Goal: Task Accomplishment & Management: Manage account settings

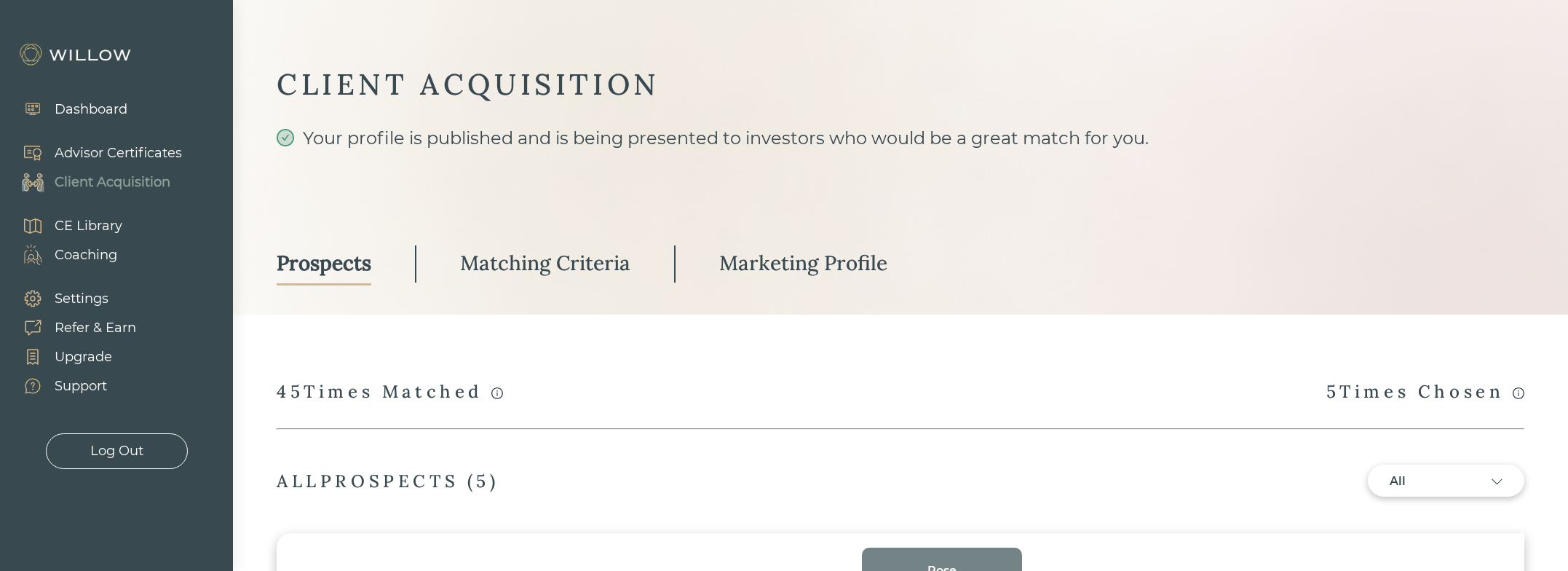
select select "3"
select select "2"
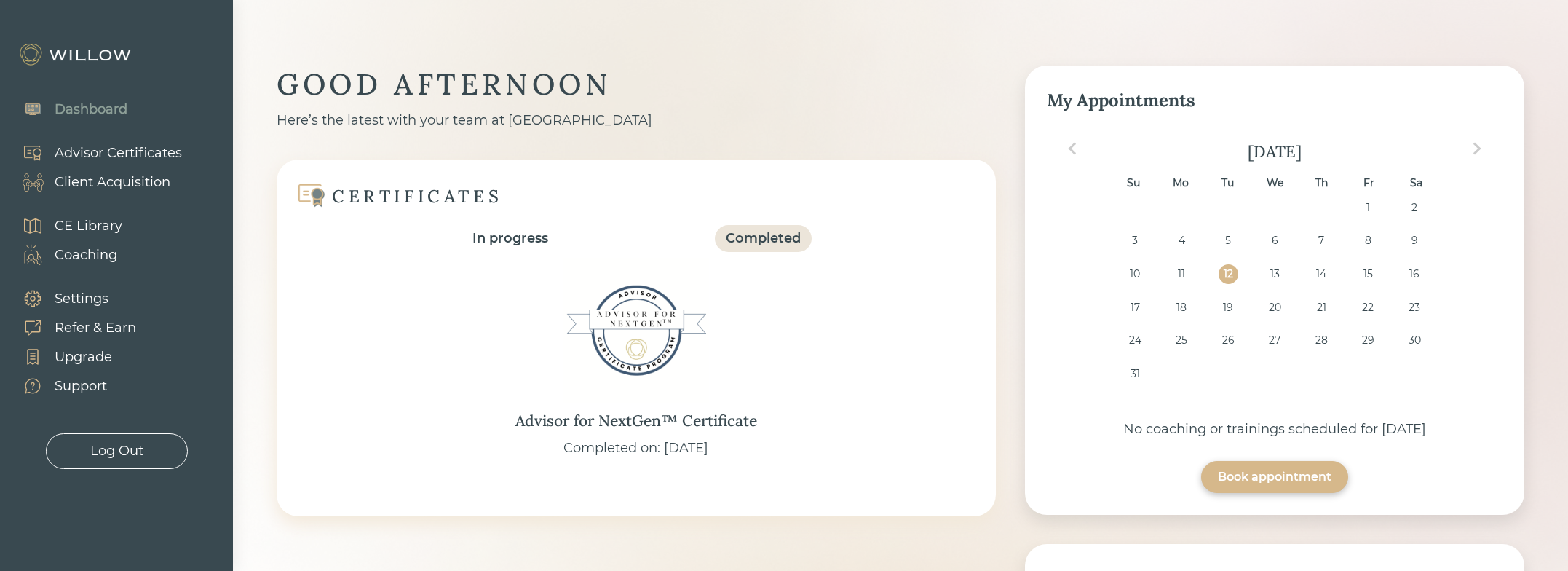
click at [117, 187] on div "Client Acquisition" at bounding box center [113, 182] width 116 height 20
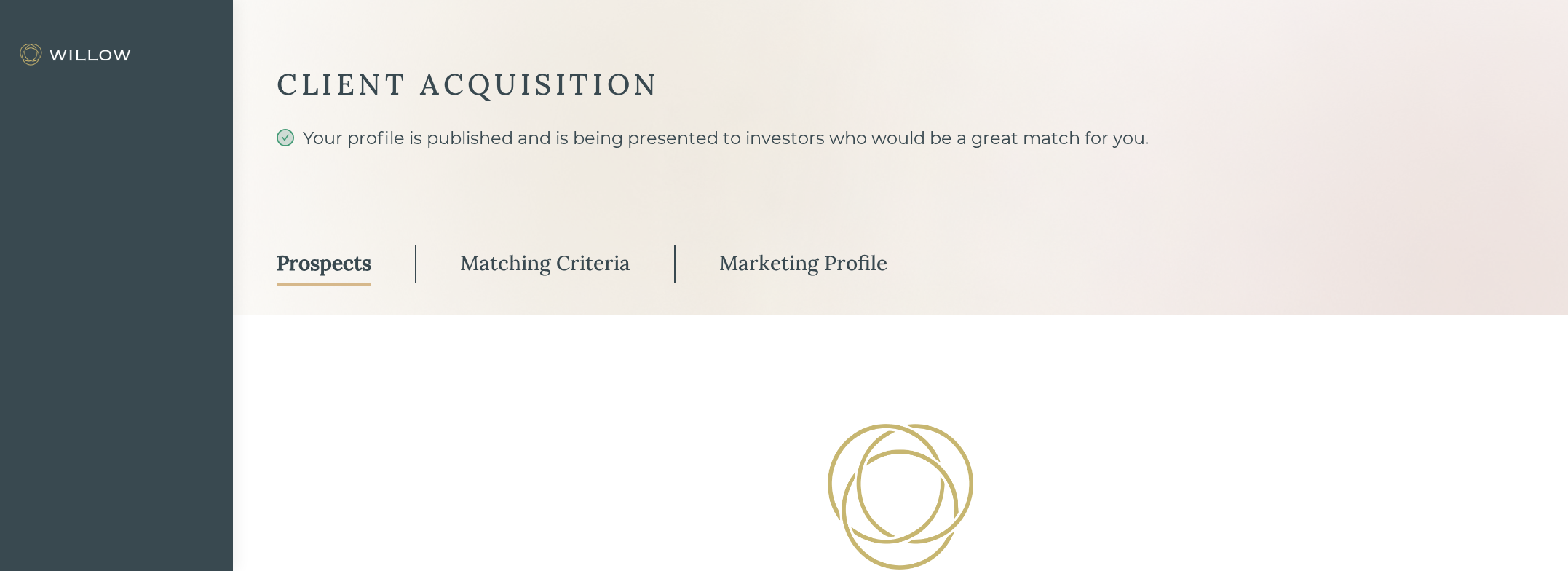
select select "3"
select select "2"
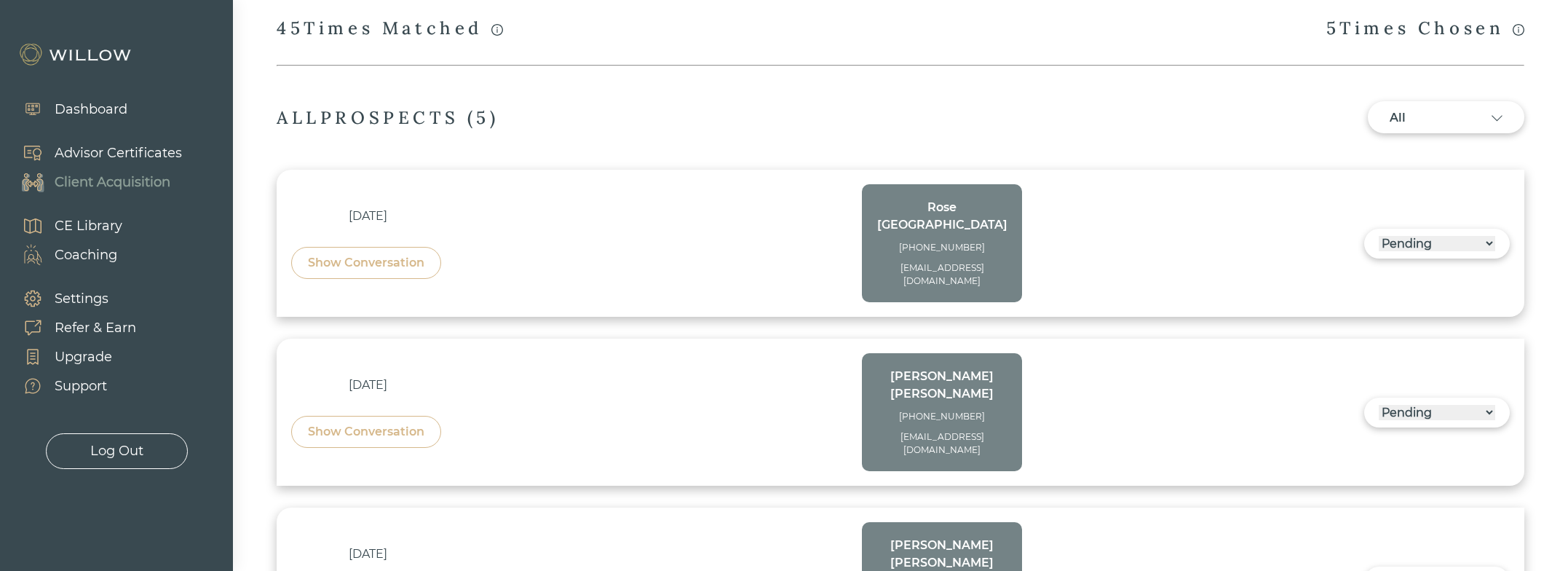
scroll to position [364, 0]
click at [689, 132] on div "ALL PROSPECTS ( 5 ) All [DATE] Show Conversation [PERSON_NAME] [PHONE_NUMBER] […" at bounding box center [901, 545] width 1248 height 891
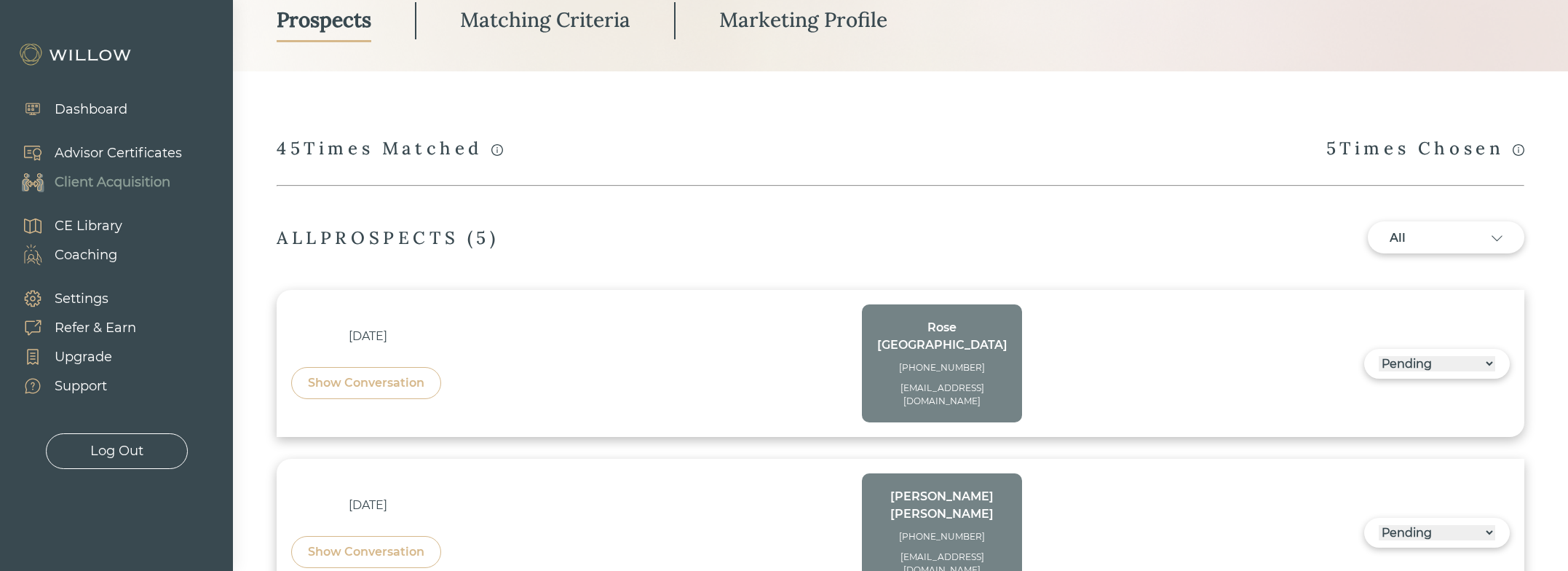
scroll to position [0, 0]
